Goal: Task Accomplishment & Management: Use online tool/utility

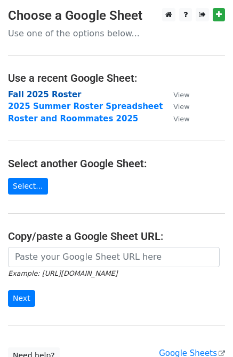
click at [67, 96] on strong "Fall 2025 Roster" at bounding box center [45, 95] width 74 height 10
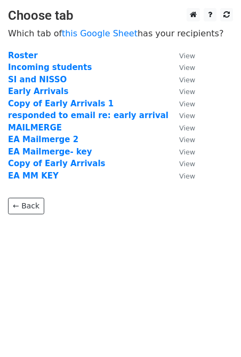
click at [53, 176] on td "EA MM KEY" at bounding box center [88, 176] width 161 height 12
click at [43, 176] on strong "EA MM KEY" at bounding box center [33, 176] width 51 height 10
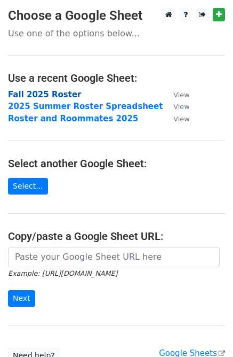
click at [44, 98] on strong "Fall 2025 Roster" at bounding box center [45, 95] width 74 height 10
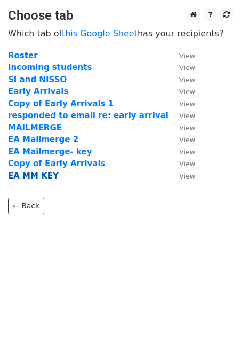
click at [33, 175] on strong "EA MM KEY" at bounding box center [33, 176] width 51 height 10
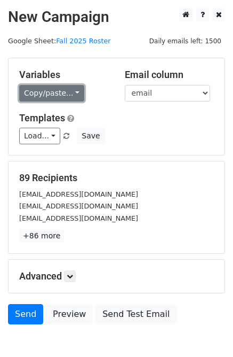
click at [53, 100] on link "Copy/paste..." at bounding box center [51, 93] width 65 height 17
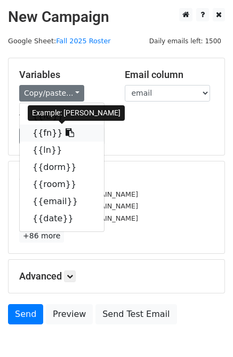
click at [46, 129] on link "{{fn}}" at bounding box center [62, 132] width 84 height 17
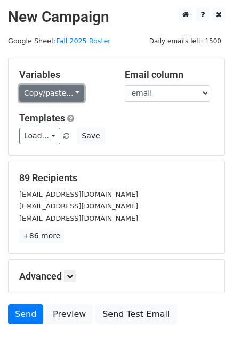
click at [58, 89] on link "Copy/paste..." at bounding box center [51, 93] width 65 height 17
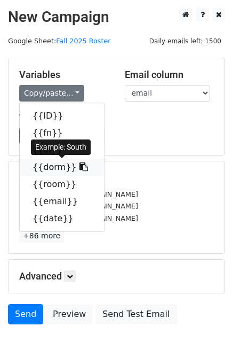
click at [49, 169] on link "{{dorm}}" at bounding box center [62, 167] width 84 height 17
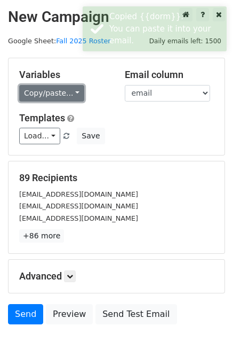
click at [56, 100] on link "Copy/paste..." at bounding box center [51, 93] width 65 height 17
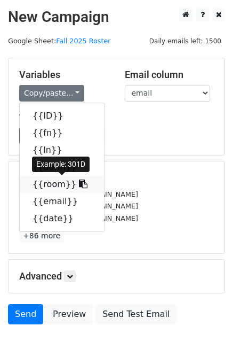
click at [47, 179] on link "{{room}}" at bounding box center [62, 184] width 84 height 17
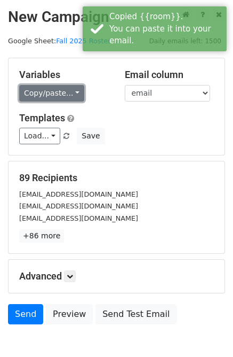
click at [70, 91] on link "Copy/paste..." at bounding box center [51, 93] width 65 height 17
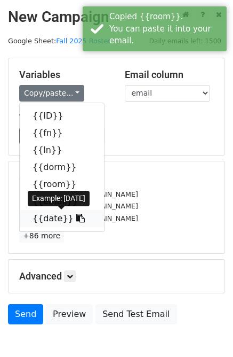
click at [45, 214] on link "{{date}}" at bounding box center [62, 218] width 84 height 17
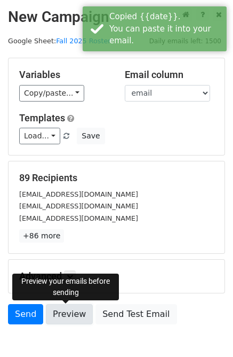
click at [62, 317] on link "Preview" at bounding box center [69, 314] width 47 height 20
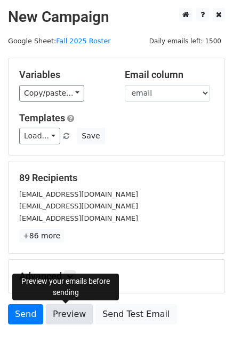
click at [65, 310] on link "Preview" at bounding box center [69, 314] width 47 height 20
